Goal: Information Seeking & Learning: Learn about a topic

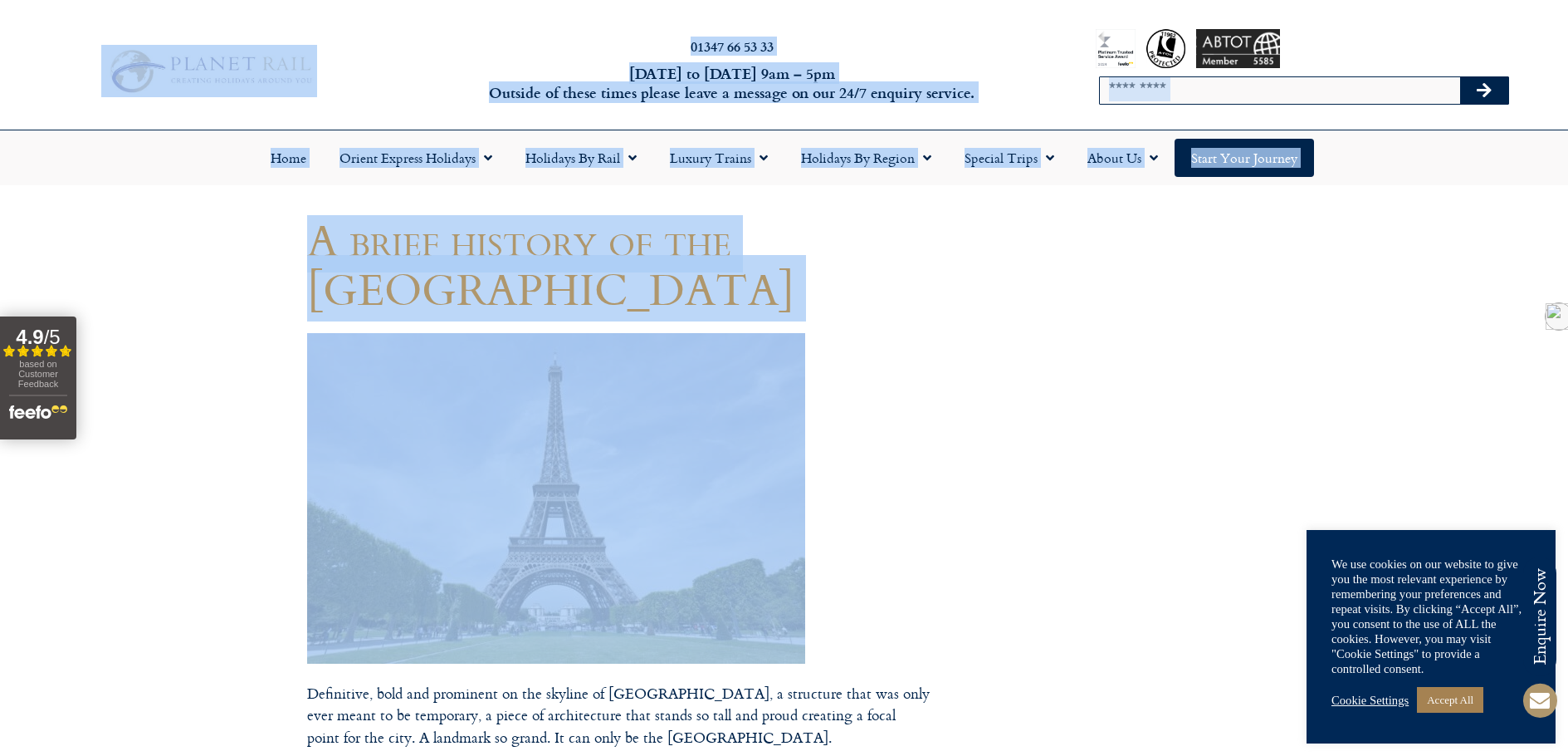
drag, startPoint x: 244, startPoint y: 517, endPoint x: 694, endPoint y: 509, distance: 450.1
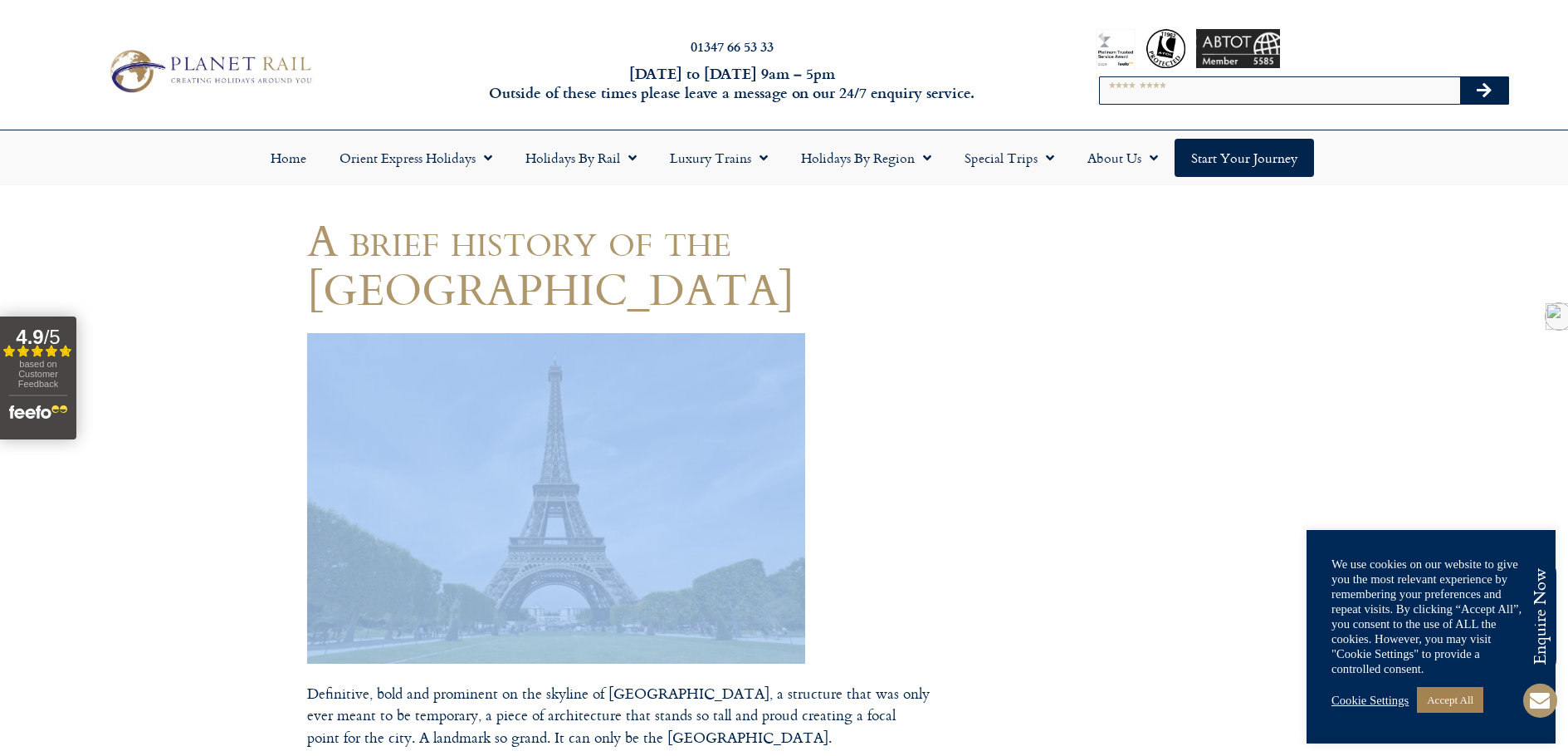
drag, startPoint x: 844, startPoint y: 523, endPoint x: 475, endPoint y: 511, distance: 369.2
copy article
drag, startPoint x: 912, startPoint y: 634, endPoint x: 511, endPoint y: 479, distance: 429.9
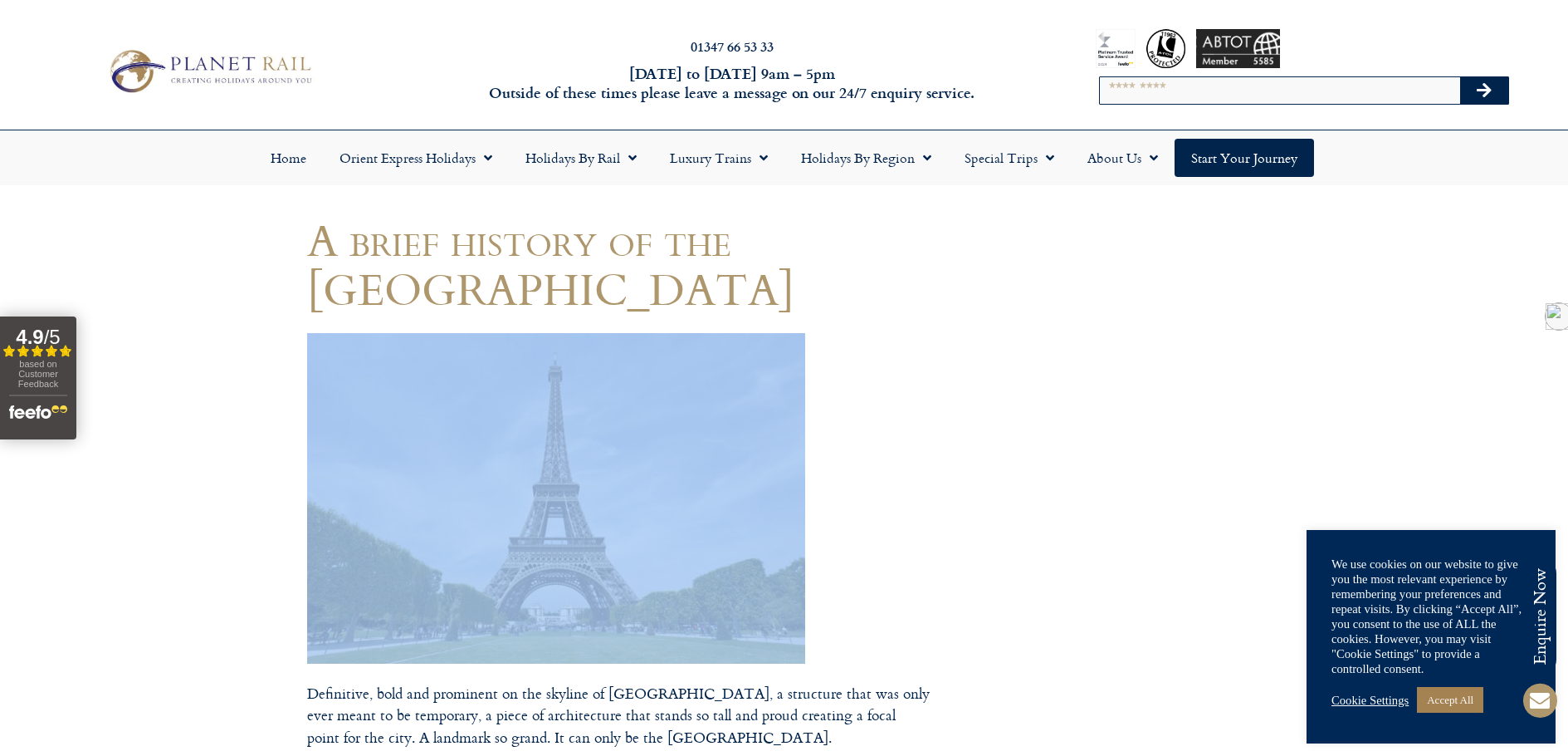
click at [511, 479] on img at bounding box center [556, 498] width 498 height 331
copy article
